Goal: Information Seeking & Learning: Learn about a topic

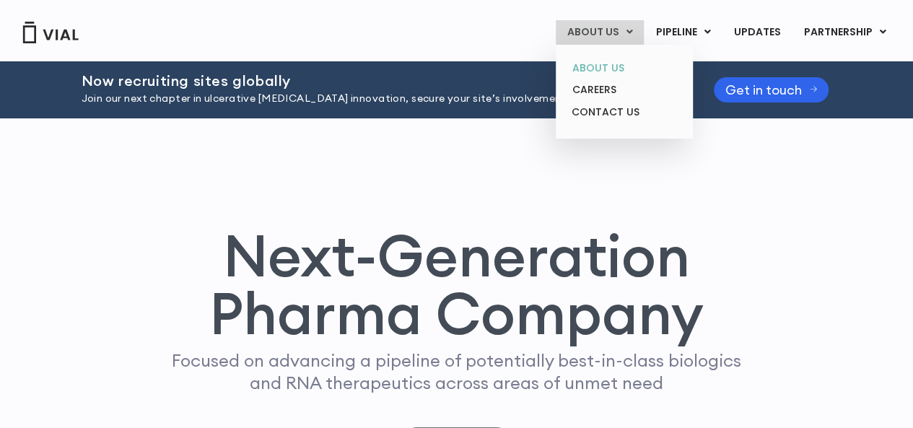
click at [602, 62] on link "ABOUT US" at bounding box center [624, 68] width 126 height 22
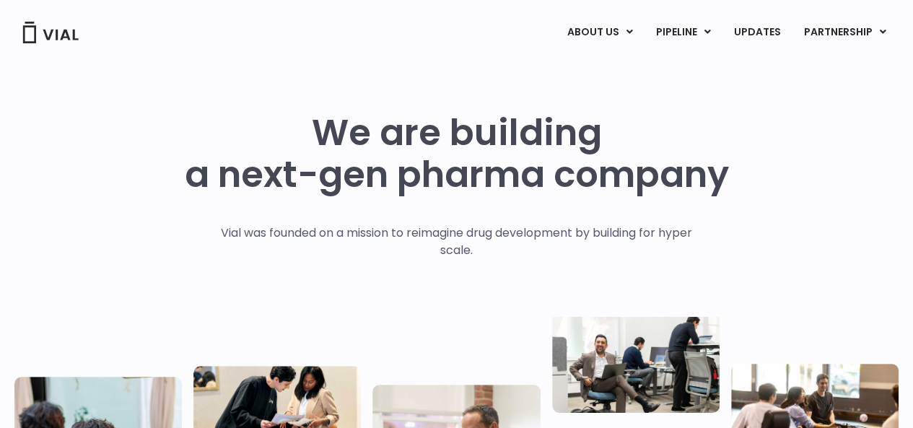
scroll to position [4, 0]
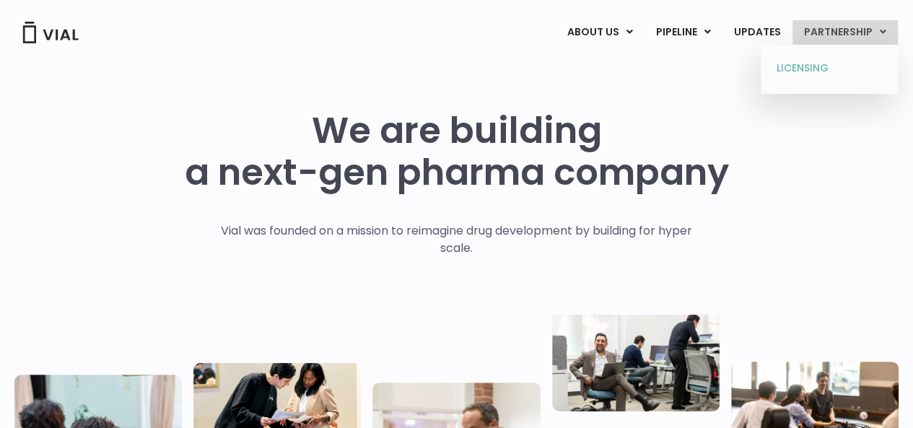
click at [804, 65] on link "LICENSING" at bounding box center [829, 68] width 126 height 23
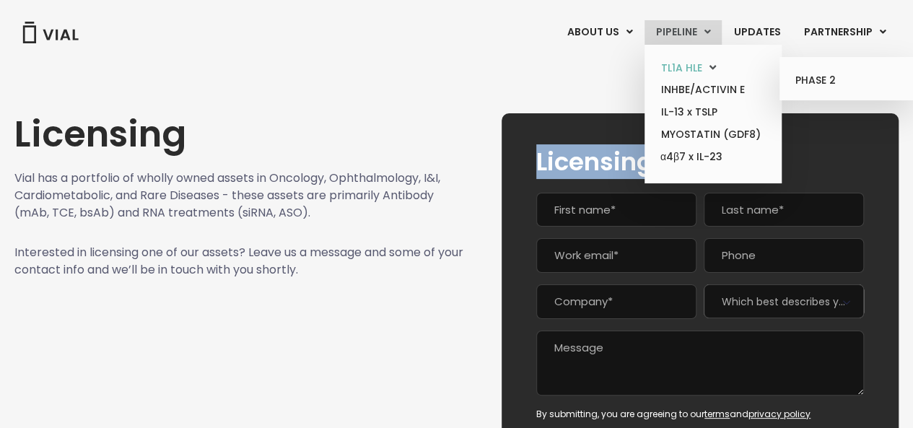
click at [692, 68] on link "TL1A HLE" at bounding box center [713, 68] width 126 height 22
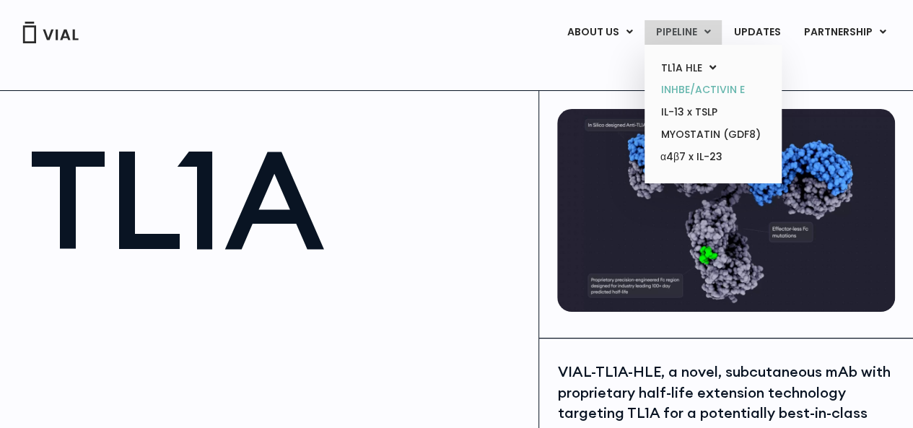
click at [700, 87] on link "INHBE/ACTIVIN E" at bounding box center [713, 90] width 126 height 22
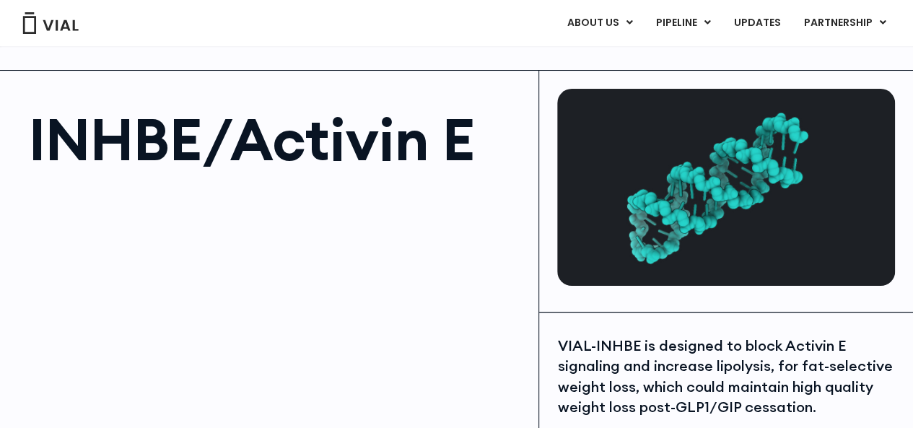
scroll to position [21, 0]
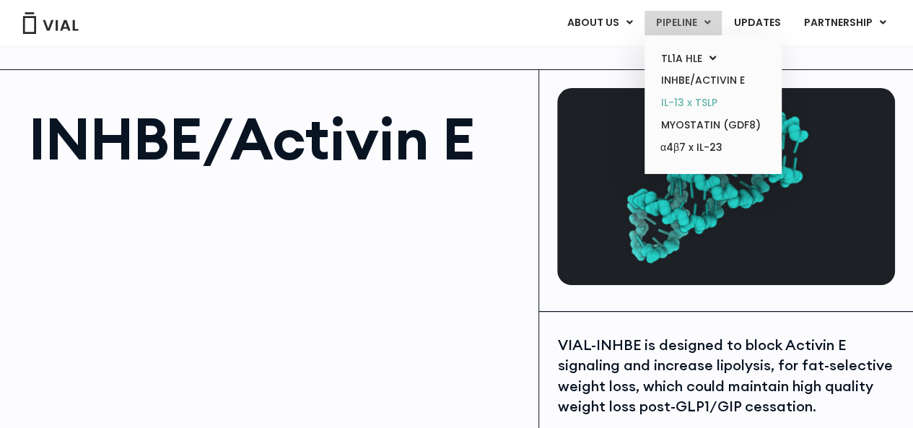
click at [703, 105] on link "IL-13 x TSLP" at bounding box center [713, 103] width 126 height 22
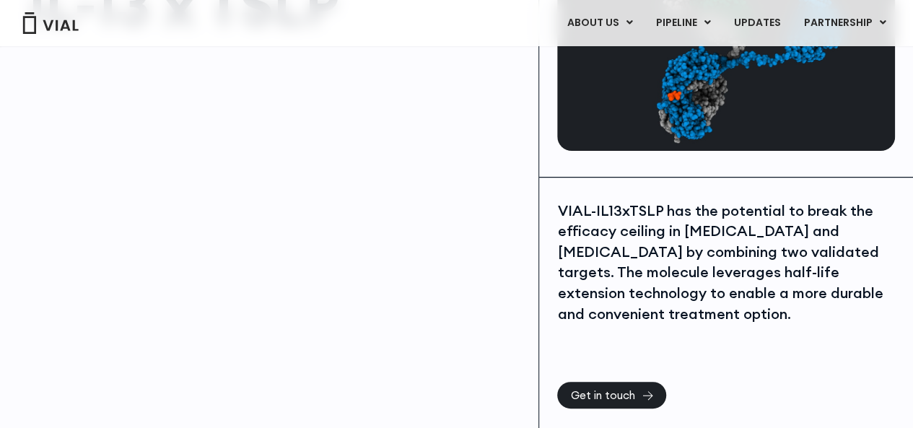
scroll to position [156, 0]
